Goal: Transaction & Acquisition: Purchase product/service

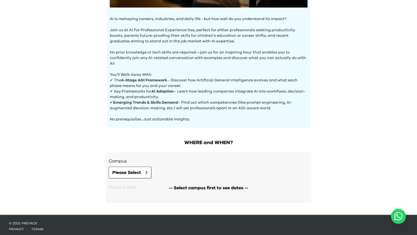
scroll to position [174, 0]
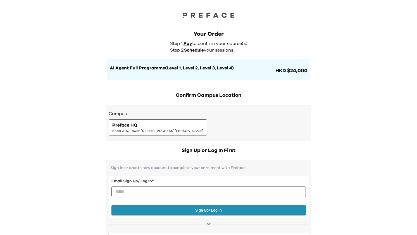
drag, startPoint x: 413, startPoint y: 33, endPoint x: 414, endPoint y: 44, distance: 10.9
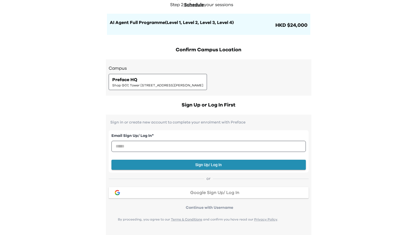
scroll to position [39, 0]
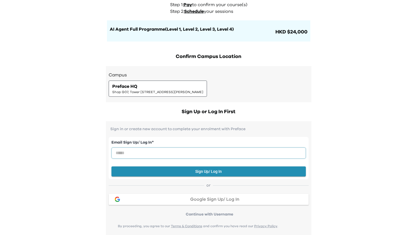
click at [156, 153] on input "email" at bounding box center [208, 153] width 194 height 11
drag, startPoint x: 187, startPoint y: 153, endPoint x: 129, endPoint y: 153, distance: 57.8
click at [129, 153] on input "**********" at bounding box center [208, 153] width 194 height 11
type input "*"
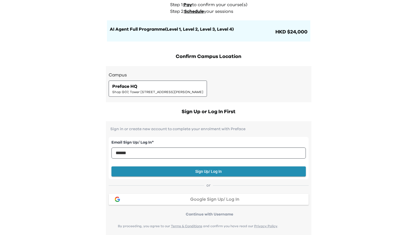
click at [151, 154] on input "******" at bounding box center [208, 153] width 194 height 11
type input "**********"
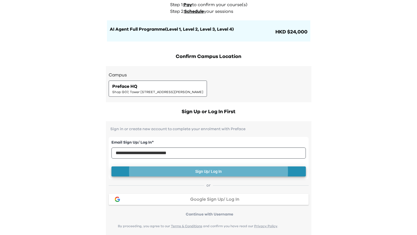
click at [213, 169] on button "Sign Up/ Log In" at bounding box center [208, 172] width 194 height 10
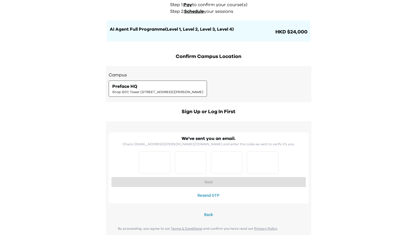
click at [211, 192] on button "Resend OTP" at bounding box center [208, 196] width 194 height 10
click at [203, 85] on div "Preface HQ Shop G07, Tower [STREET_ADDRESS][PERSON_NAME]" at bounding box center [157, 88] width 91 height 11
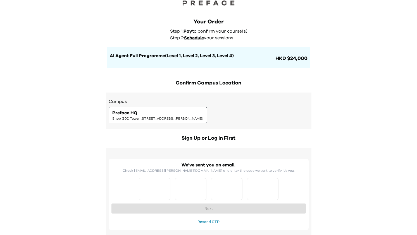
scroll to position [0, 0]
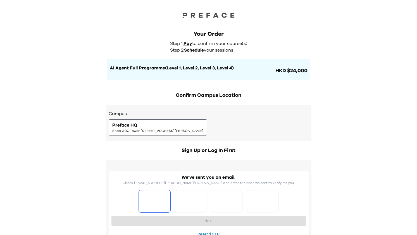
click at [150, 203] on input "Please enter OTP character 1" at bounding box center [155, 201] width 32 height 22
type input "*"
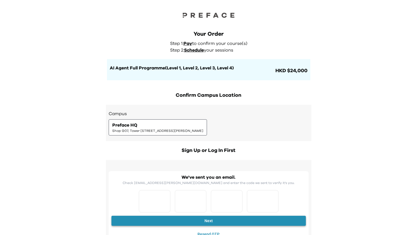
click at [200, 219] on button "Next" at bounding box center [208, 221] width 194 height 10
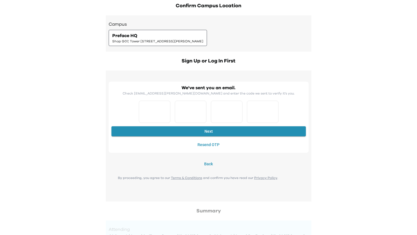
scroll to position [98, 0]
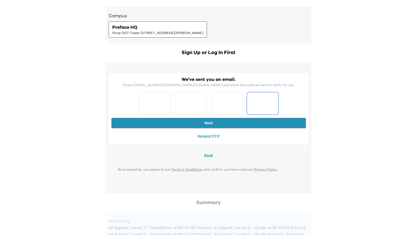
type input "*"
click at [274, 106] on input "*" at bounding box center [263, 103] width 32 height 22
click at [267, 103] on input "*" at bounding box center [263, 103] width 32 height 22
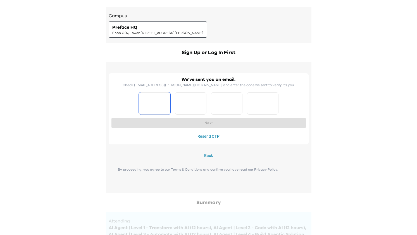
type input "*"
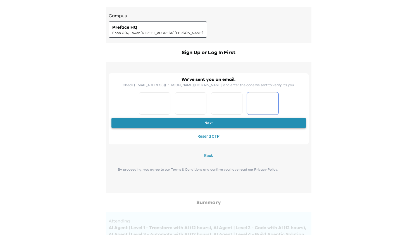
type input "*"
click at [217, 122] on button "Next" at bounding box center [208, 123] width 194 height 10
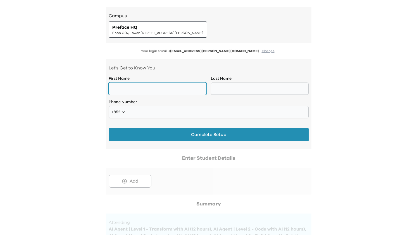
click at [183, 88] on input "text" at bounding box center [158, 89] width 98 height 12
type input "**********"
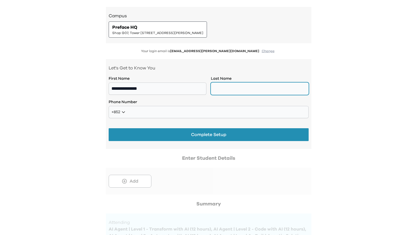
type input "******"
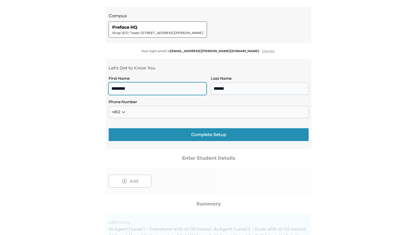
type input "********"
click at [272, 69] on p "Let's Get to Know You" at bounding box center [209, 68] width 200 height 7
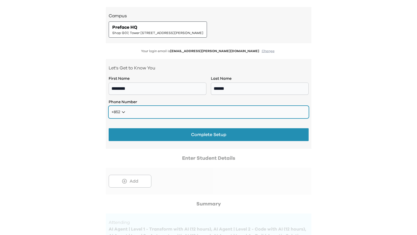
click at [168, 110] on input "tel" at bounding box center [209, 112] width 200 height 12
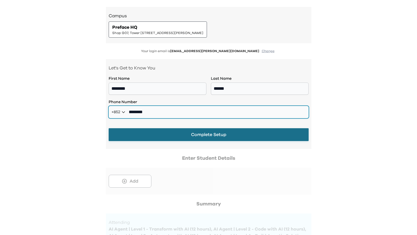
type input "********"
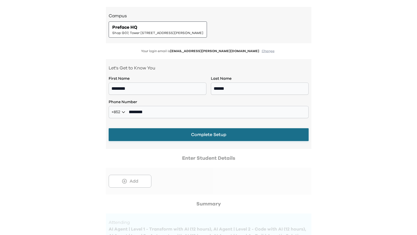
click at [196, 132] on button "Complete Setup" at bounding box center [209, 134] width 200 height 13
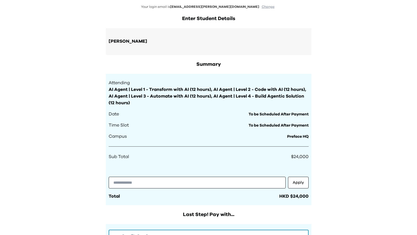
scroll to position [141, 0]
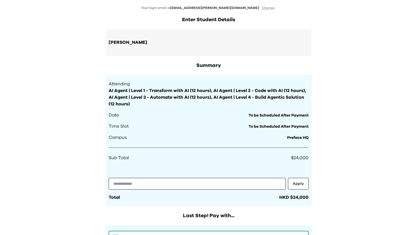
click at [267, 89] on span "AI Agent | Level 1 - Transform with AI (12 hours), AI Agent | Level 2 - Code wi…" at bounding box center [209, 97] width 200 height 20
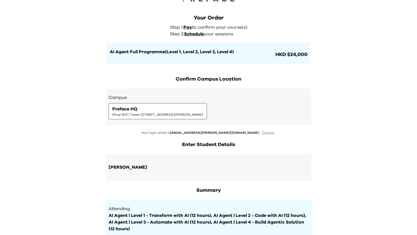
scroll to position [0, 0]
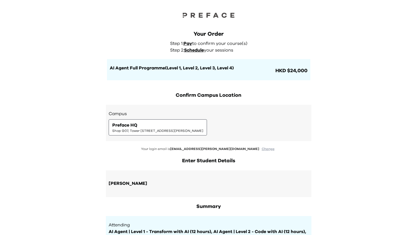
click at [193, 50] on span "Schedule" at bounding box center [194, 50] width 20 height 4
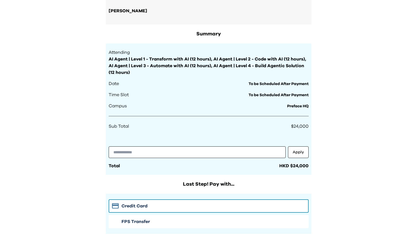
scroll to position [172, 0]
